Goal: Check status

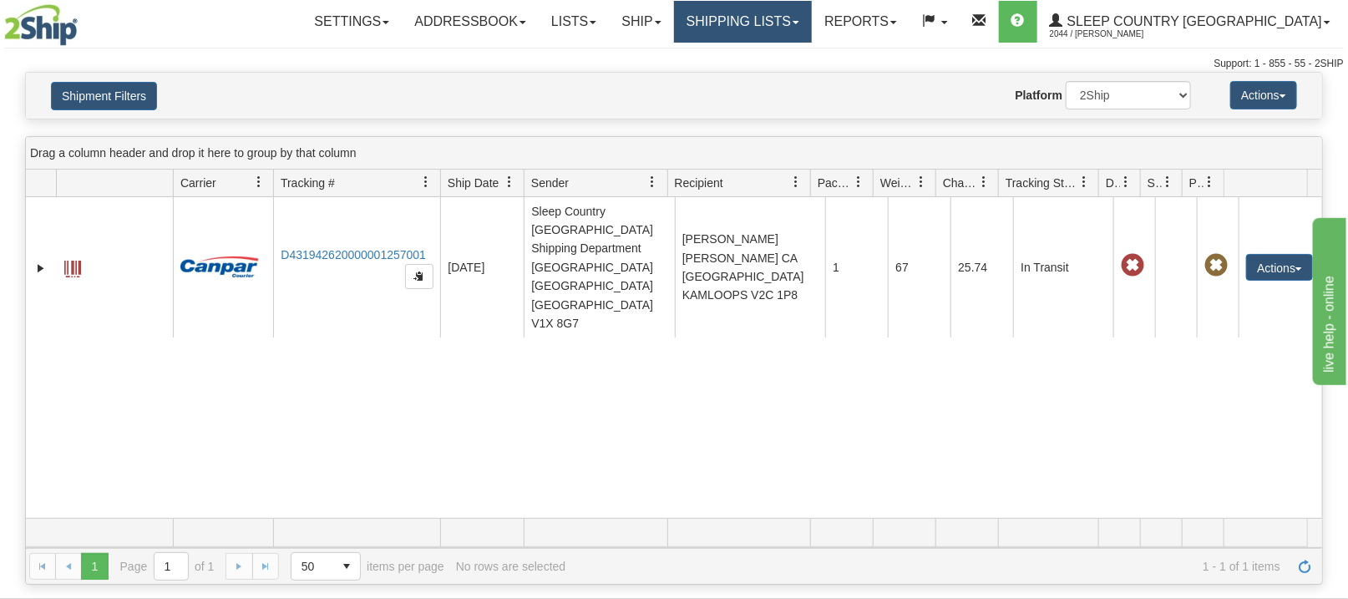
click at [804, 25] on link "Shipping lists" at bounding box center [743, 22] width 138 height 42
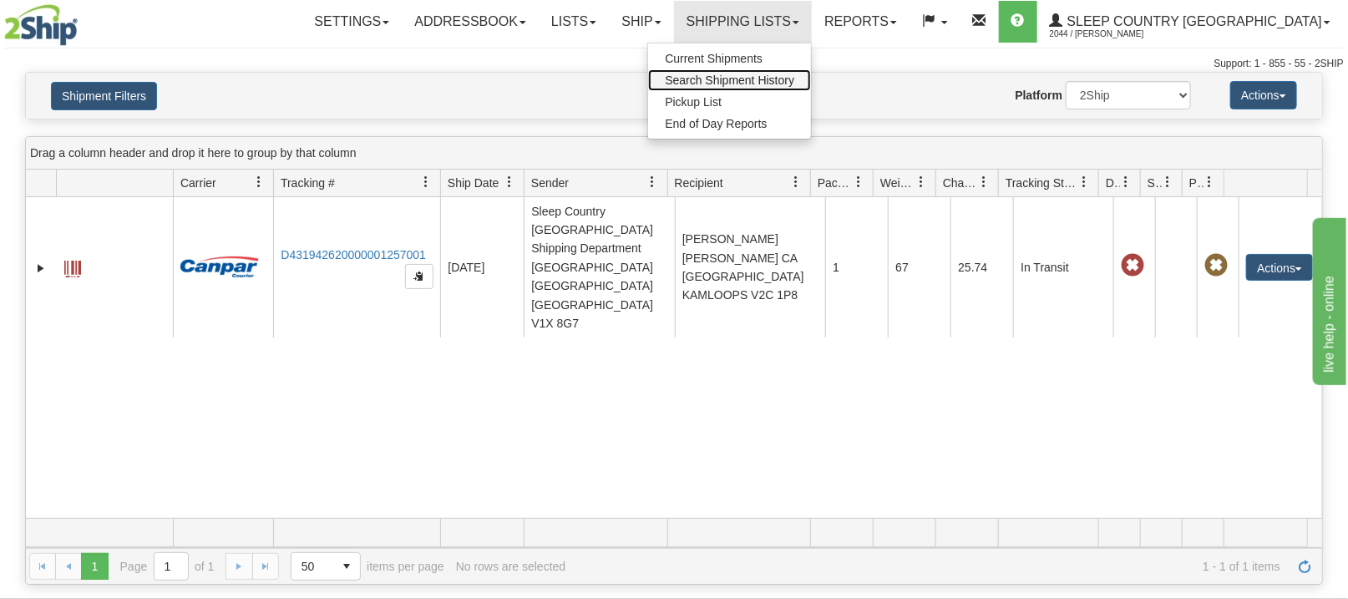
click at [794, 81] on span "Search Shipment History" at bounding box center [729, 79] width 129 height 13
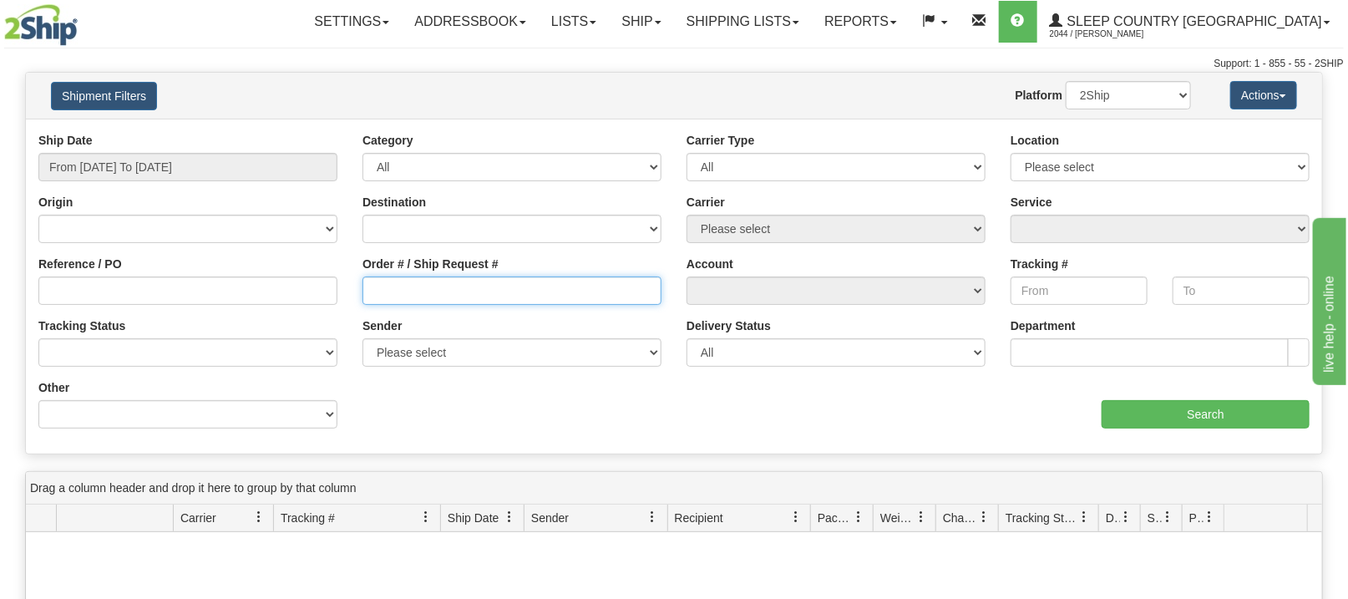
click at [389, 296] on input "Order # / Ship Request #" at bounding box center [511, 290] width 299 height 28
paste input "9000H964216"
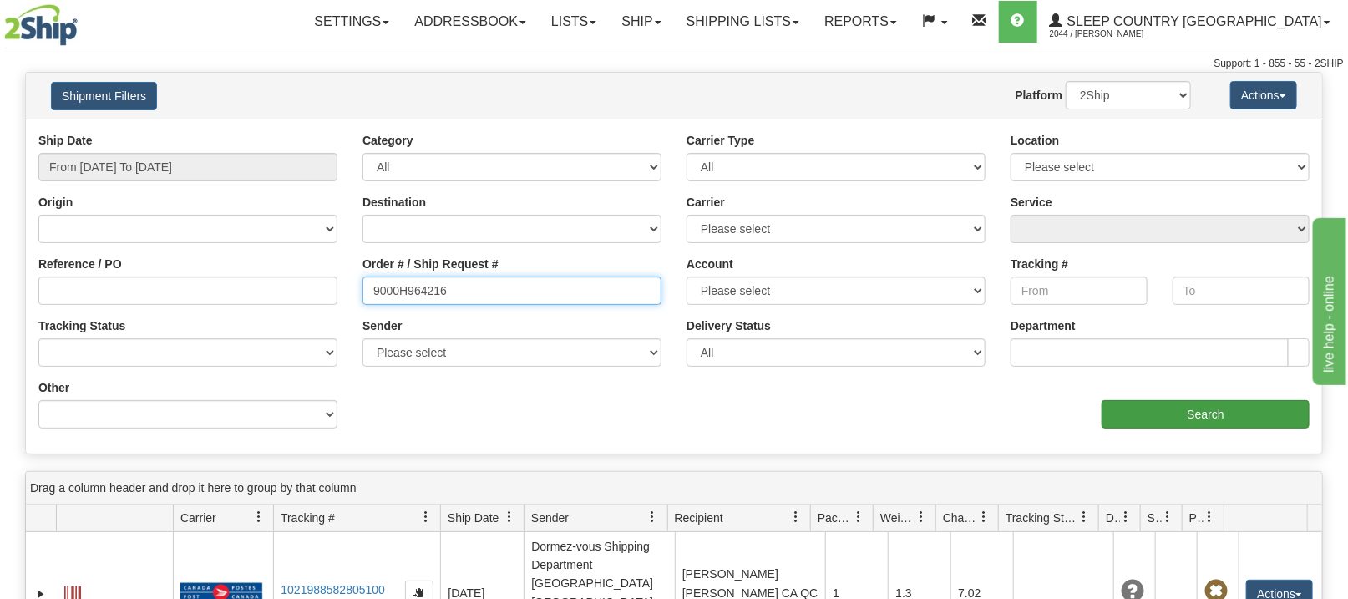
type input "9000H964216"
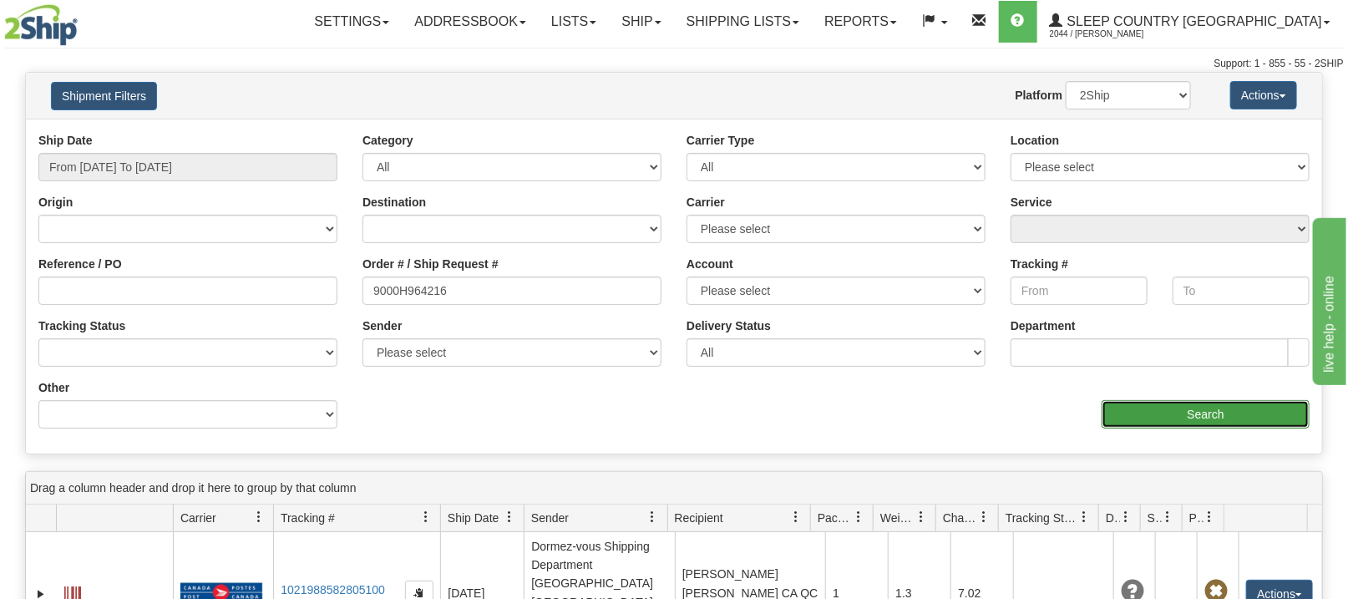
click at [1166, 415] on input "Search" at bounding box center [1205, 414] width 208 height 28
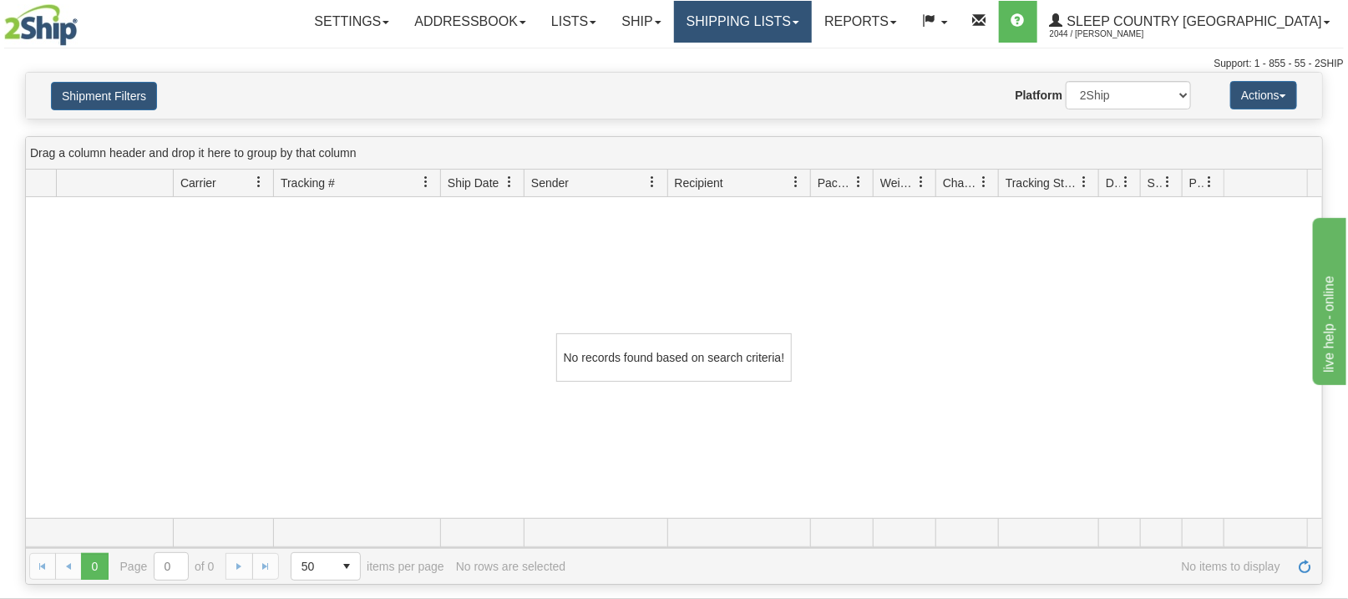
click at [793, 13] on link "Shipping lists" at bounding box center [743, 22] width 138 height 42
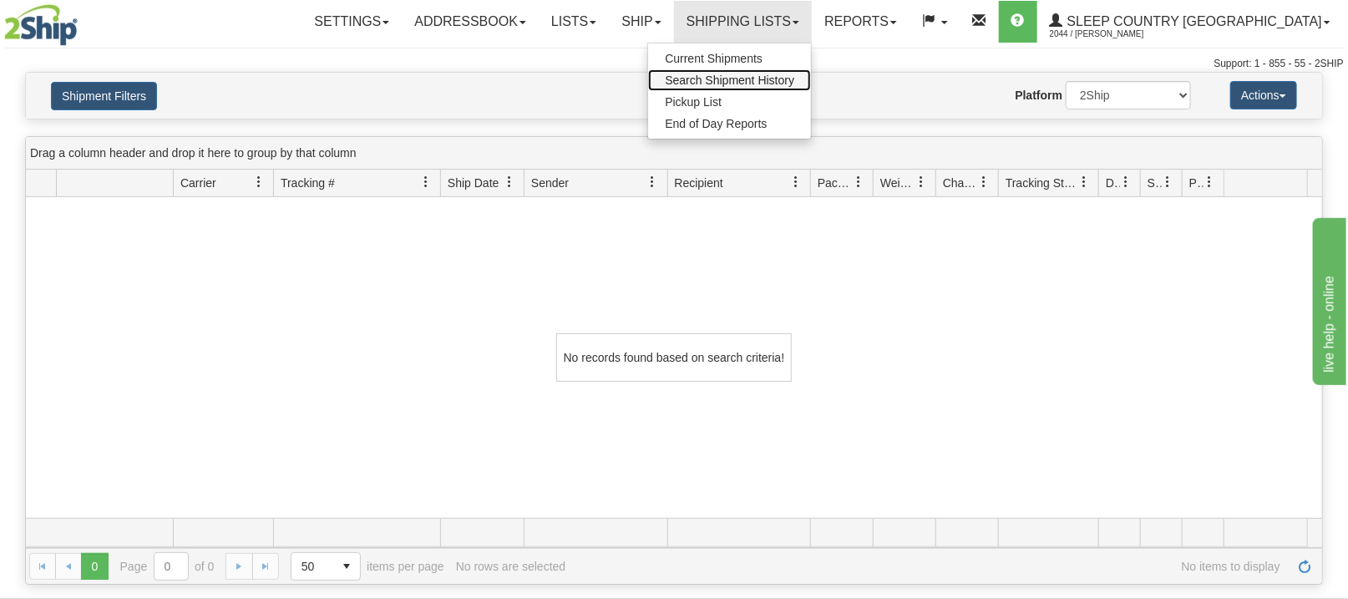
click at [794, 76] on span "Search Shipment History" at bounding box center [729, 79] width 129 height 13
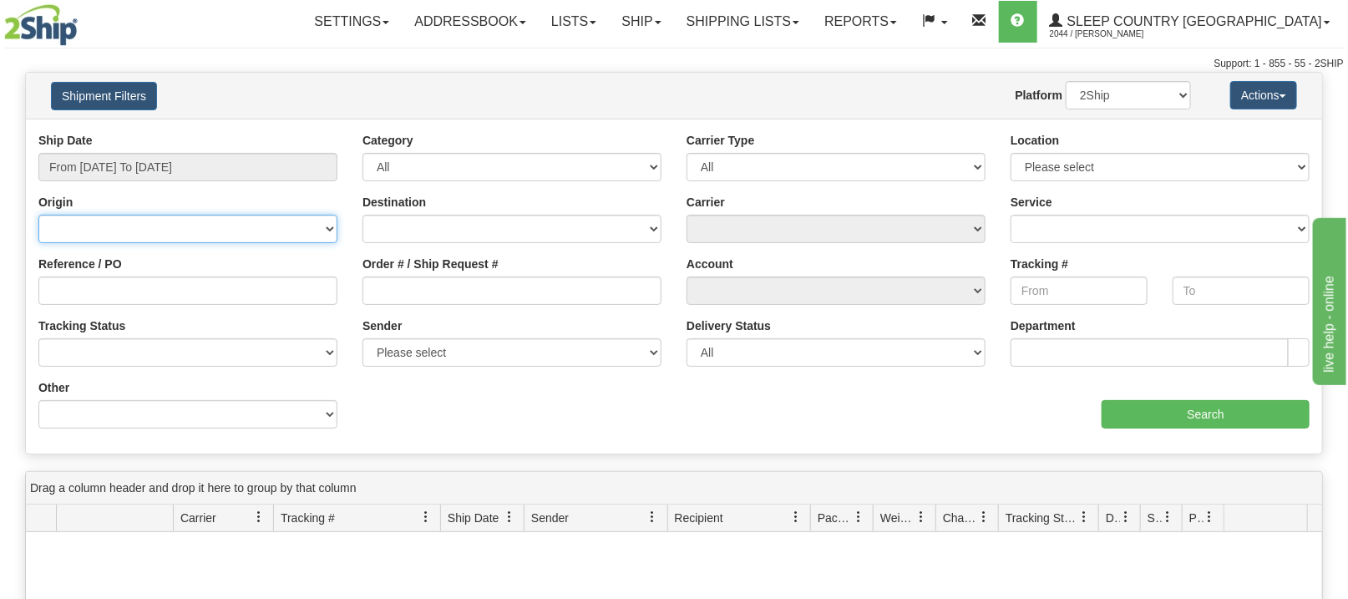
click at [138, 237] on select "[GEOGRAPHIC_DATA] [GEOGRAPHIC_DATA] [GEOGRAPHIC_DATA] [US_STATE] [GEOGRAPHIC_DA…" at bounding box center [187, 229] width 299 height 28
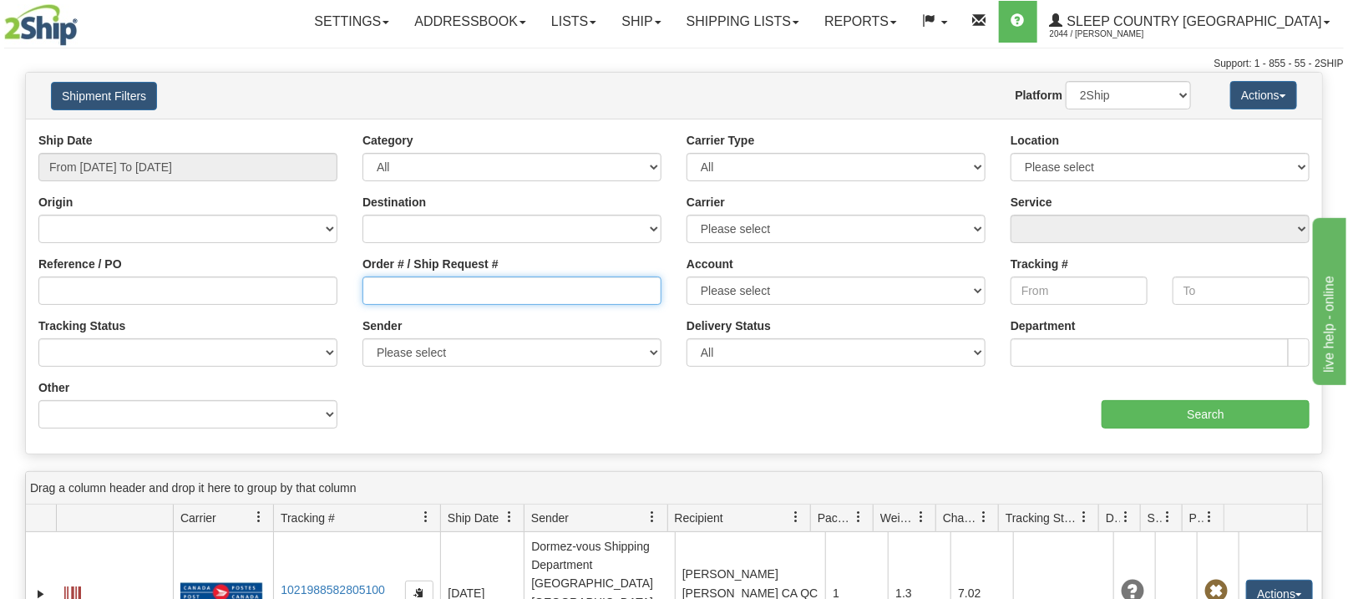
click at [431, 286] on input "Order # / Ship Request #" at bounding box center [511, 290] width 299 height 28
paste input "9000H964216"
type input "9000H964216"
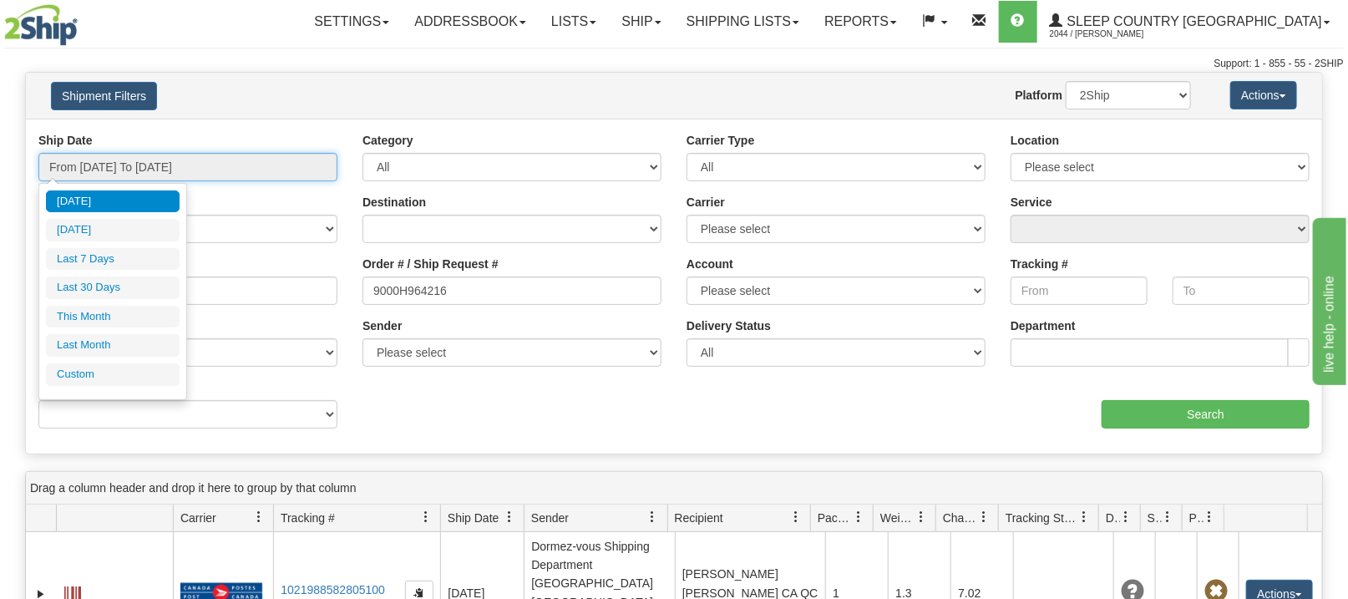
click at [169, 159] on input "From [DATE] To [DATE]" at bounding box center [187, 167] width 299 height 28
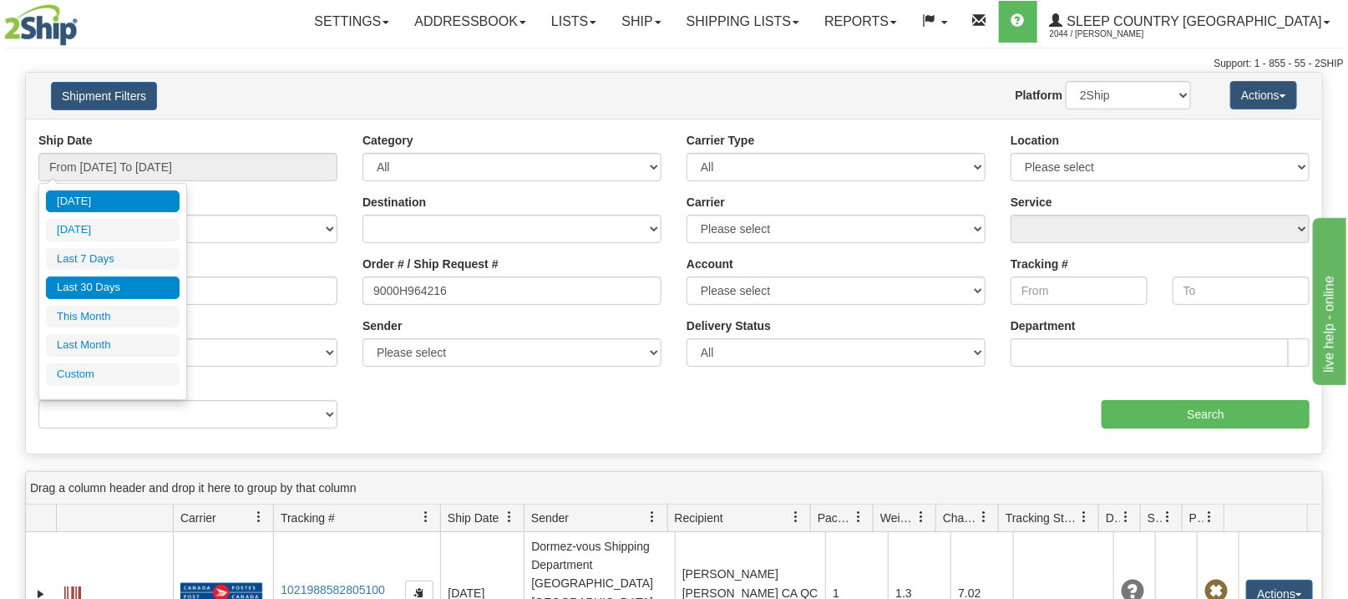
click at [102, 285] on li "Last 30 Days" at bounding box center [113, 287] width 134 height 23
type input "From 07/17/2025 To 08/15/2025"
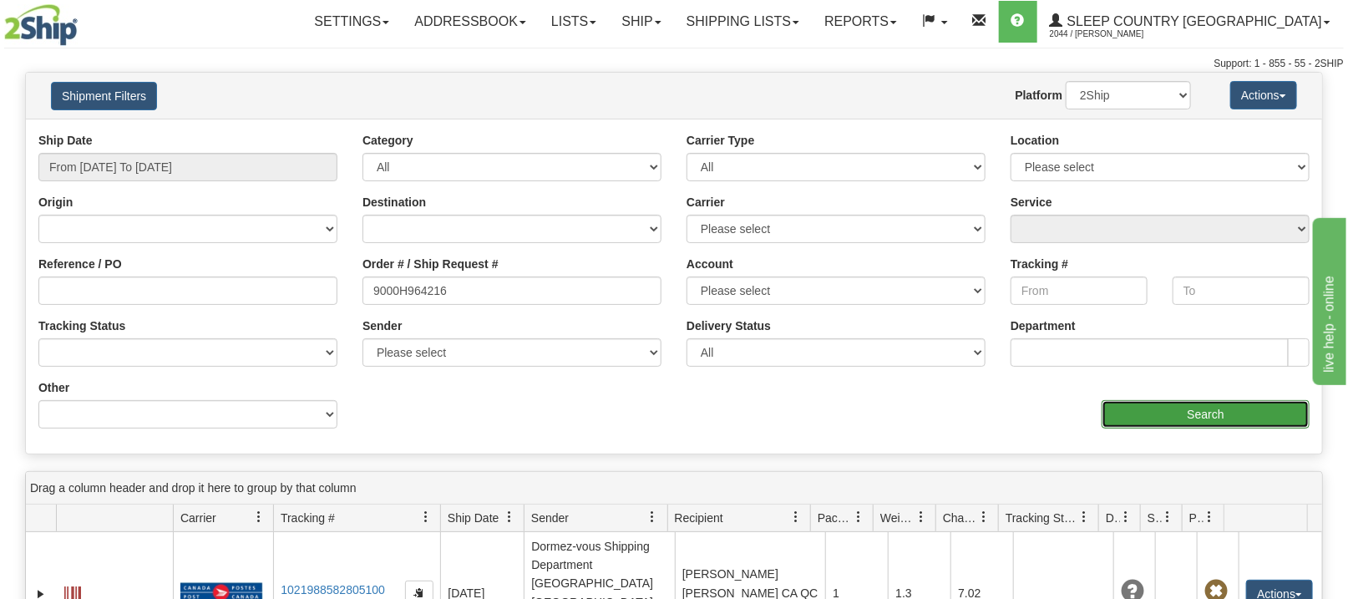
click at [1208, 410] on input "Search" at bounding box center [1205, 414] width 208 height 28
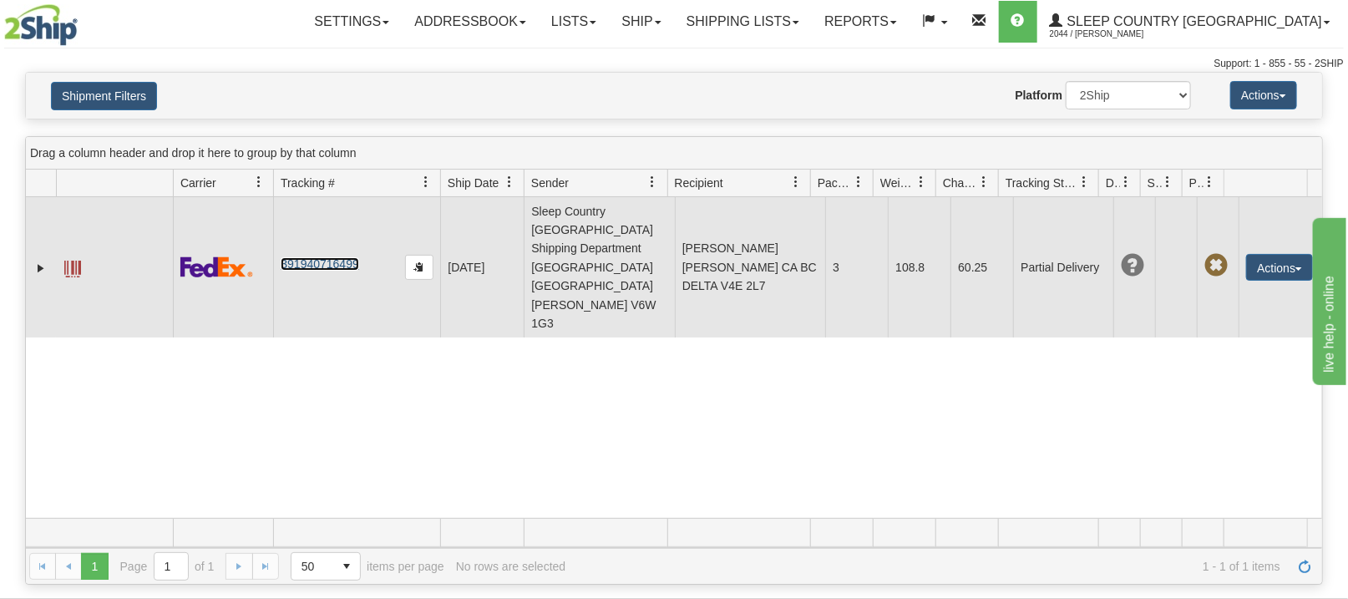
click at [326, 257] on link "391940716499" at bounding box center [320, 263] width 78 height 13
